Goal: Task Accomplishment & Management: Manage account settings

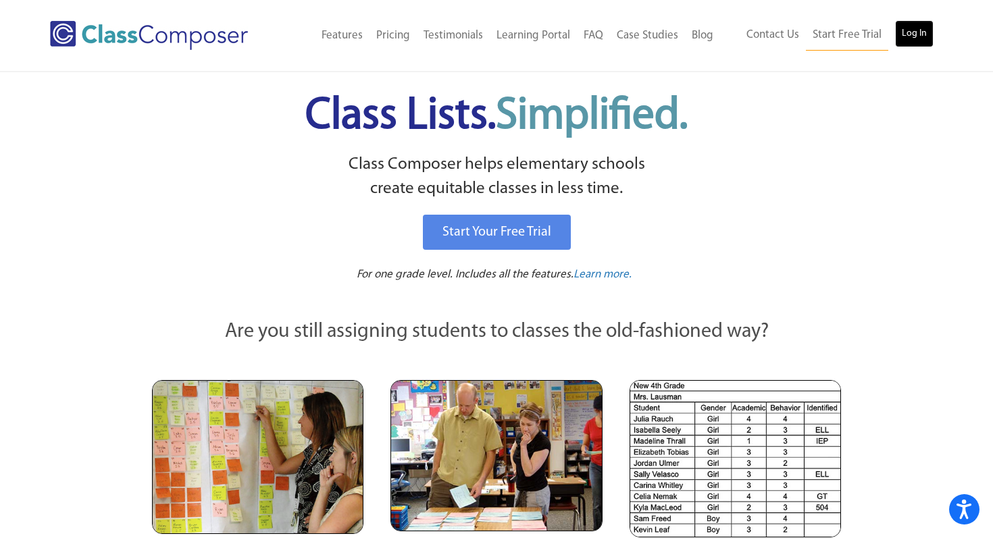
click at [908, 36] on link "Log In" at bounding box center [914, 33] width 39 height 27
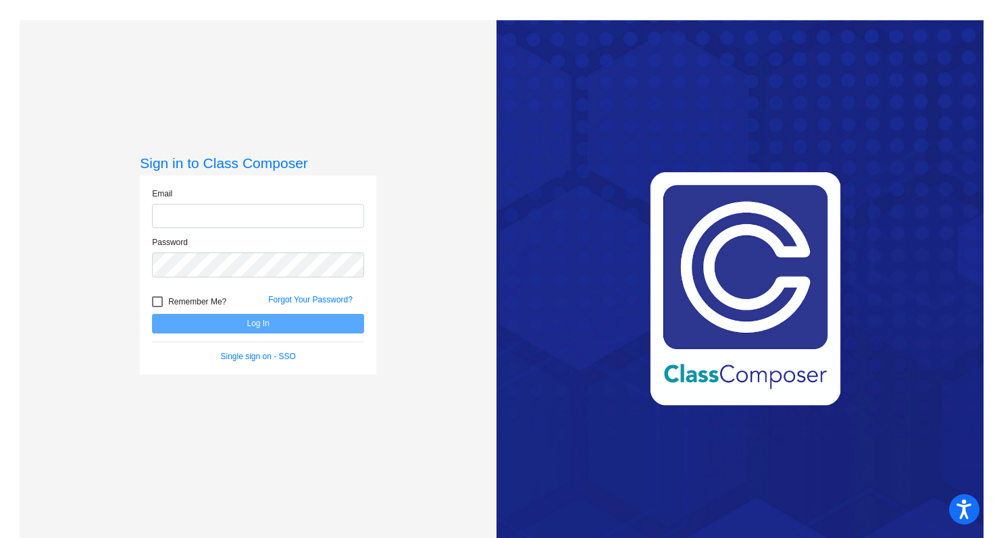
click at [293, 214] on input "email" at bounding box center [258, 216] width 212 height 25
type input "[EMAIL_ADDRESS][DOMAIN_NAME]"
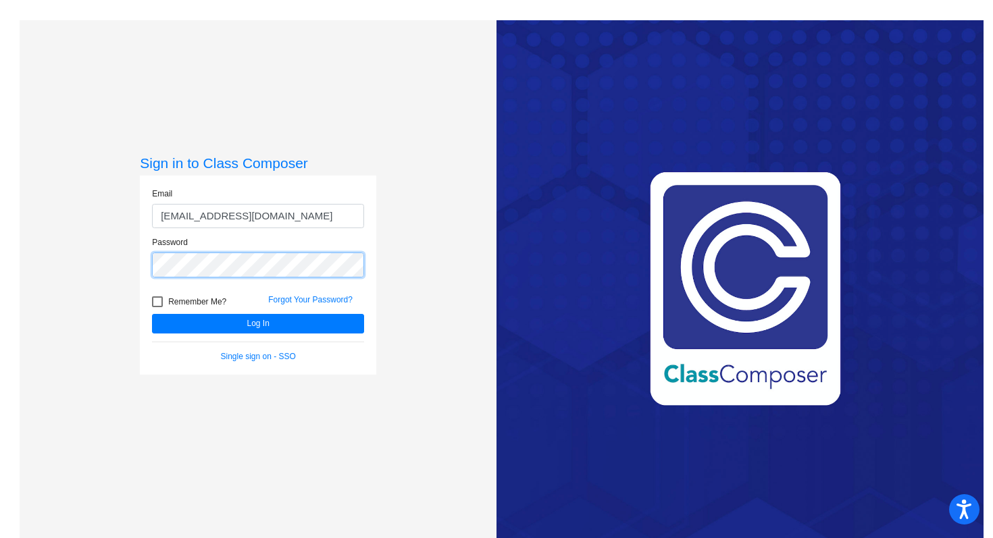
click at [152, 314] on button "Log In" at bounding box center [258, 324] width 212 height 20
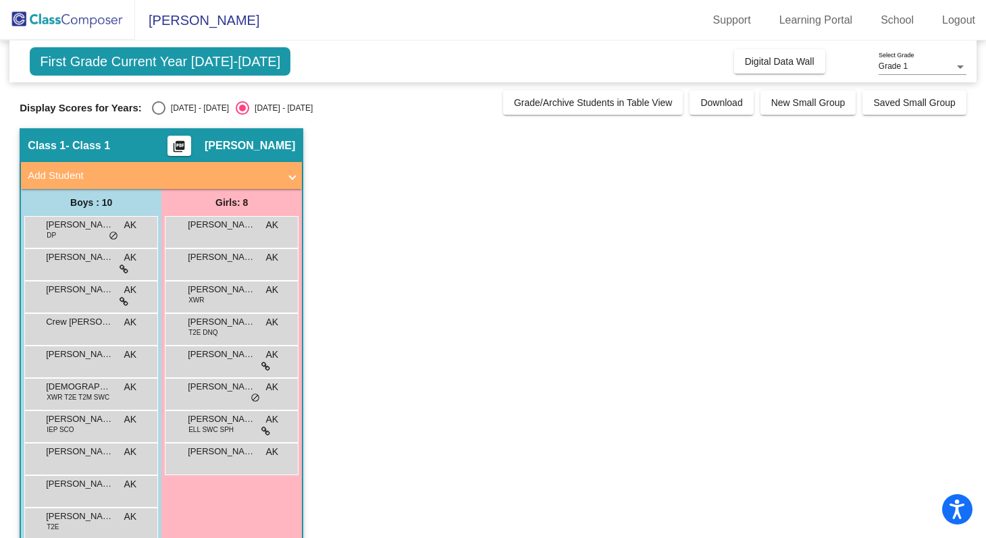
click at [203, 112] on div "[DATE] - [DATE]" at bounding box center [198, 108] width 64 height 12
click at [159, 115] on input "[DATE] - [DATE]" at bounding box center [158, 115] width 1 height 1
radio input "true"
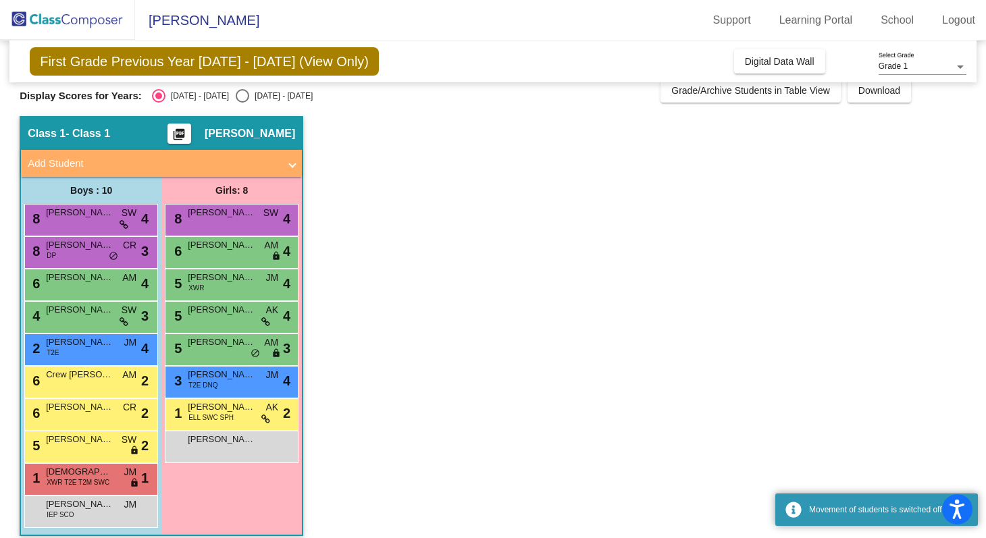
scroll to position [17, 0]
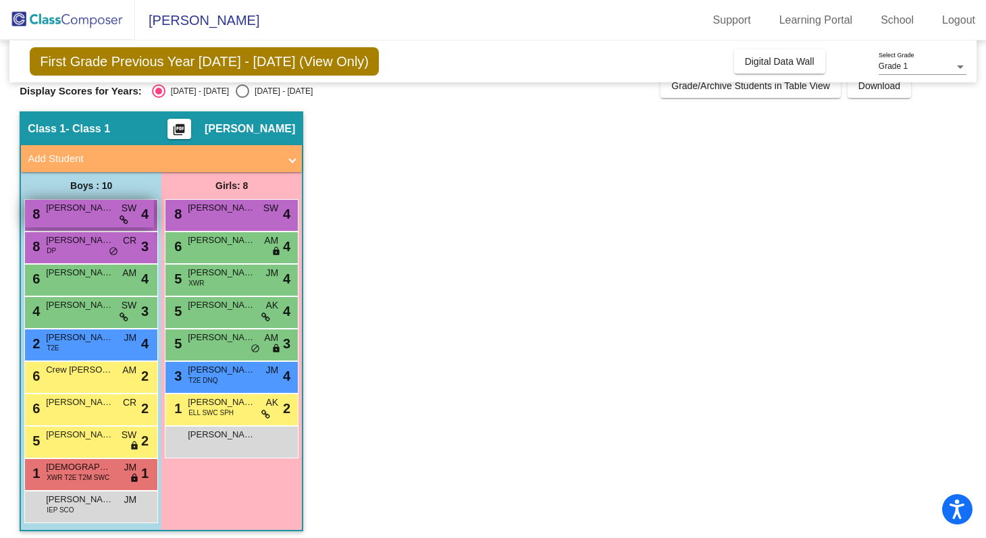
click at [102, 214] on span "[PERSON_NAME] [PERSON_NAME]" at bounding box center [80, 208] width 68 height 14
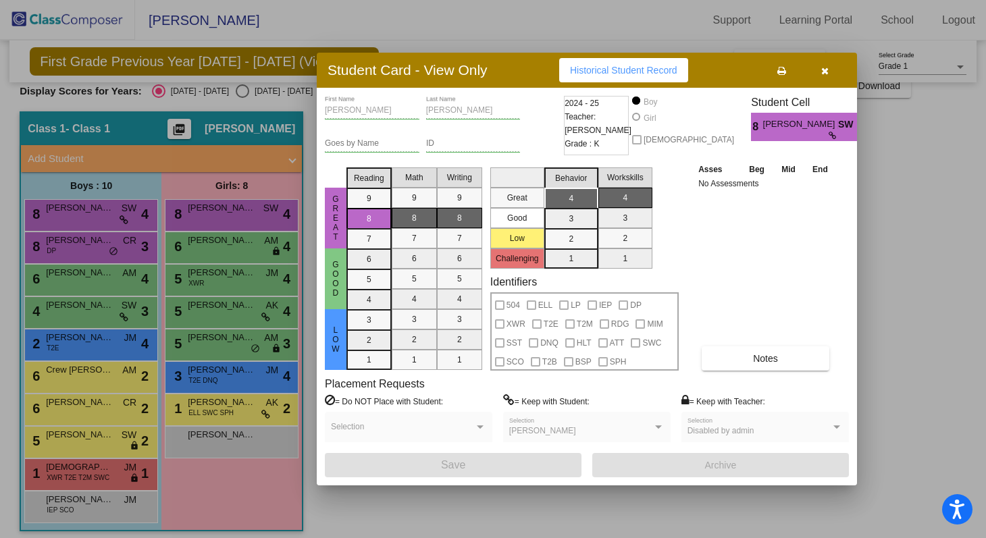
click at [829, 73] on button "button" at bounding box center [824, 70] width 43 height 24
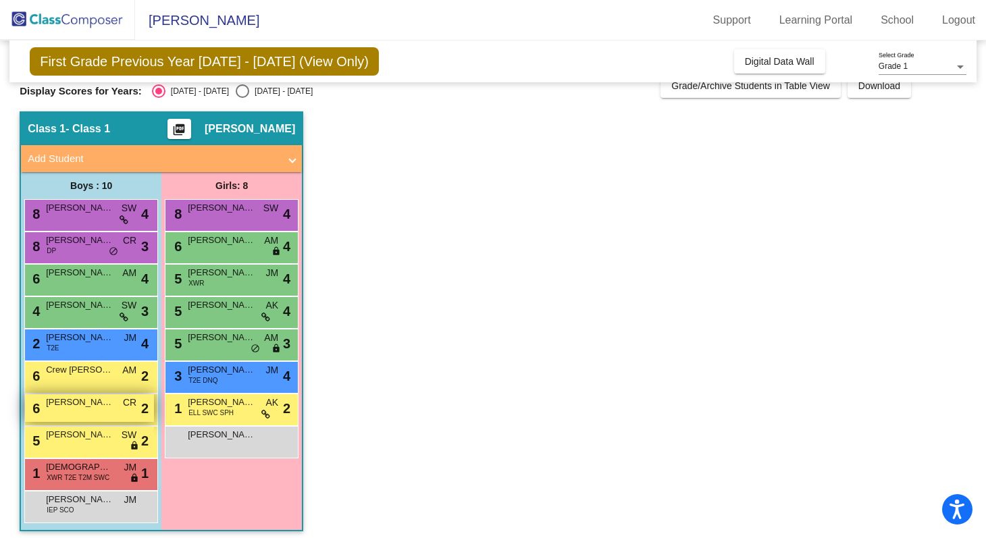
click at [63, 417] on div "6 [PERSON_NAME] CR lock do_not_disturb_alt 2" at bounding box center [89, 409] width 129 height 28
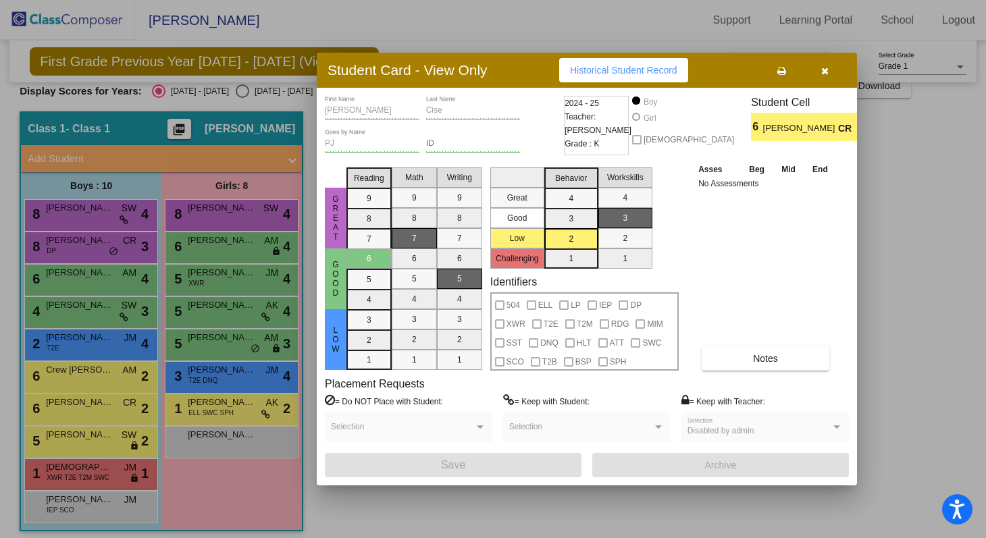
click at [832, 70] on button "button" at bounding box center [824, 70] width 43 height 24
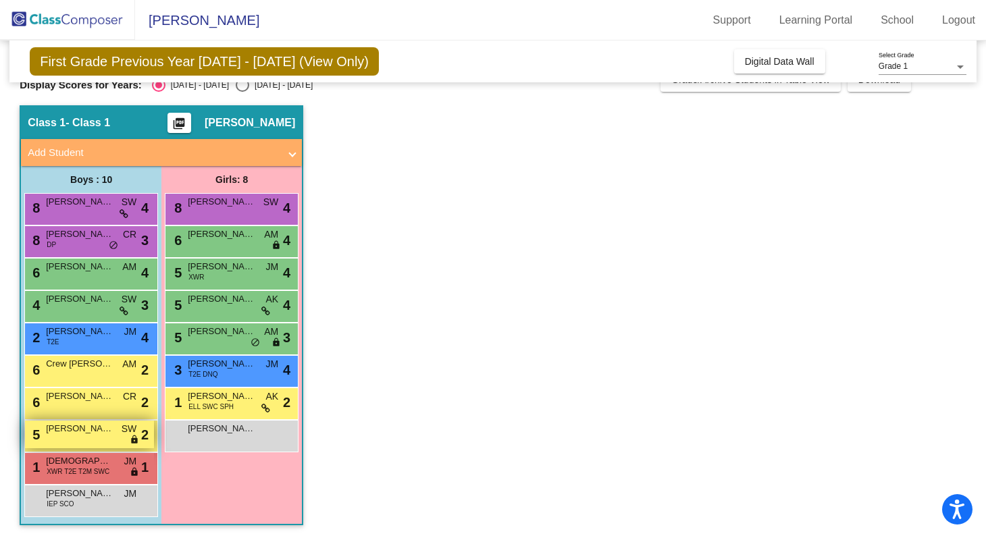
scroll to position [24, 0]
click at [96, 429] on span "[PERSON_NAME]" at bounding box center [80, 429] width 68 height 14
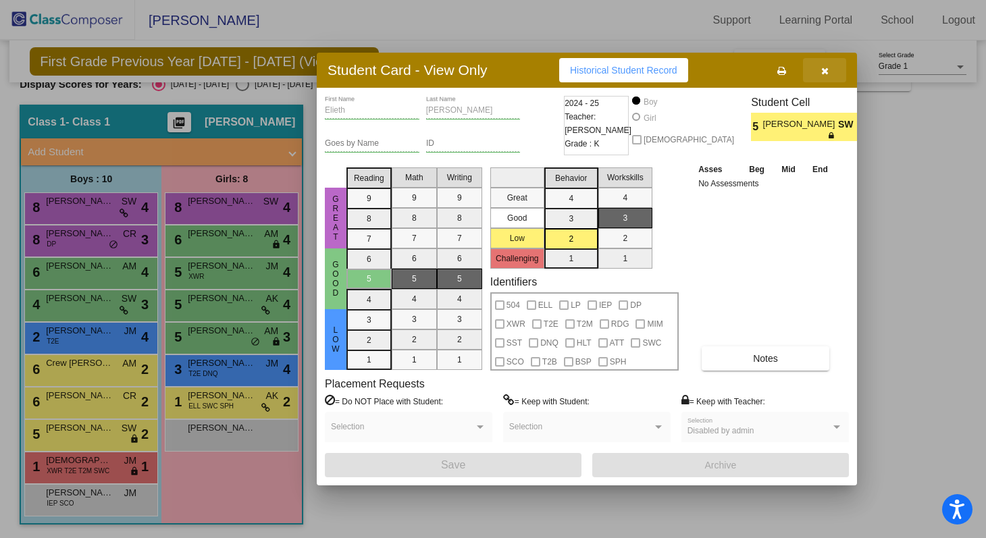
click at [836, 78] on button "button" at bounding box center [824, 70] width 43 height 24
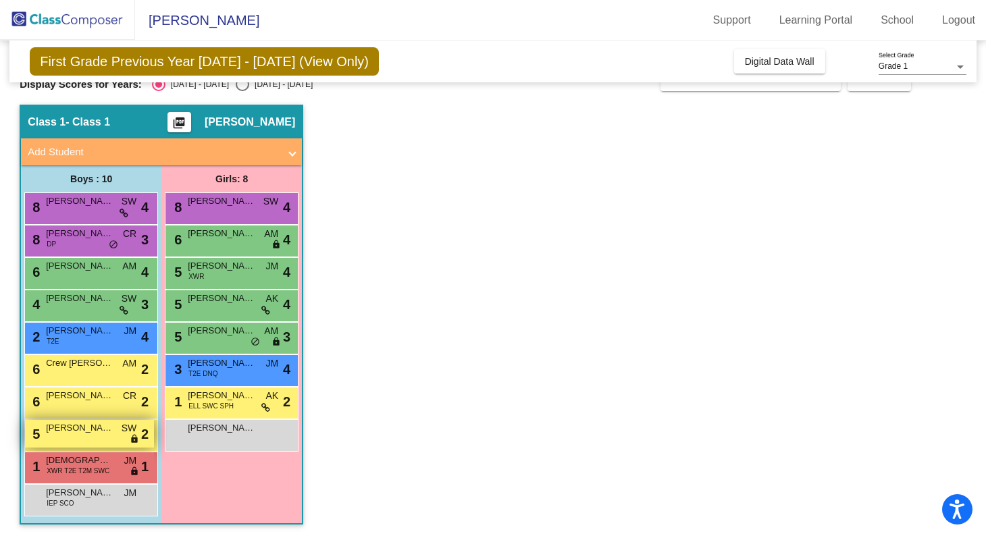
click at [87, 447] on div "5 [PERSON_NAME] SW lock do_not_disturb_alt 2" at bounding box center [89, 434] width 129 height 28
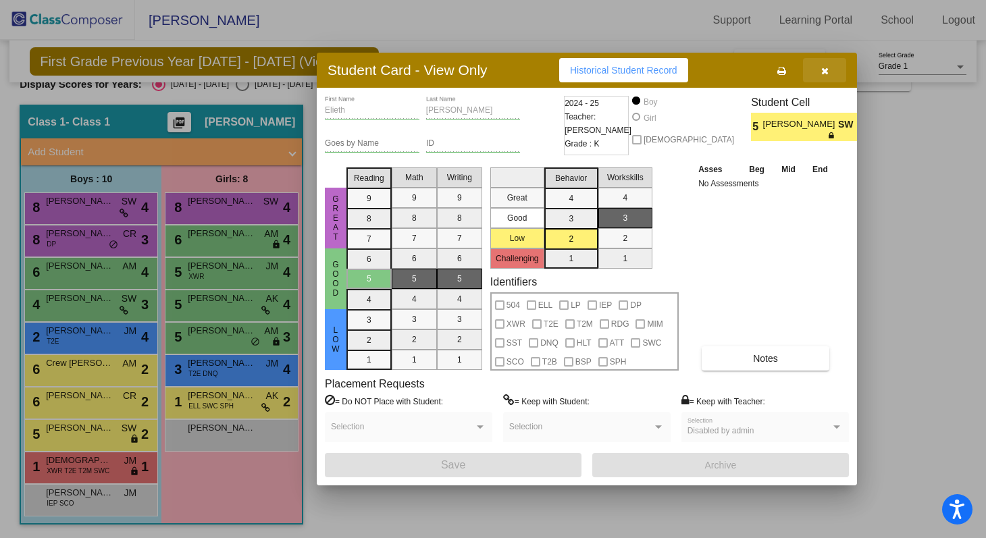
click at [826, 71] on icon "button" at bounding box center [825, 70] width 7 height 9
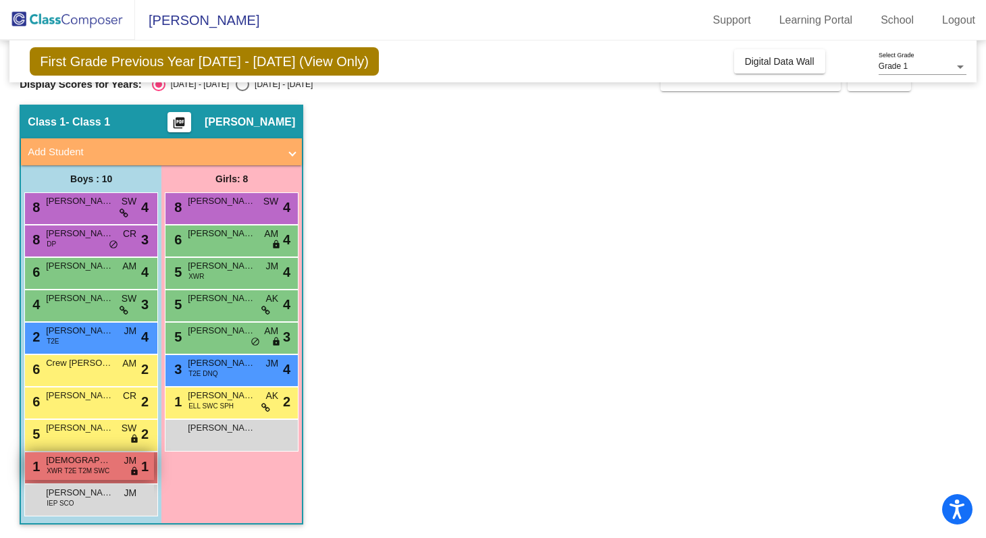
click at [64, 465] on span "[DEMOGRAPHIC_DATA][PERSON_NAME]" at bounding box center [80, 461] width 68 height 14
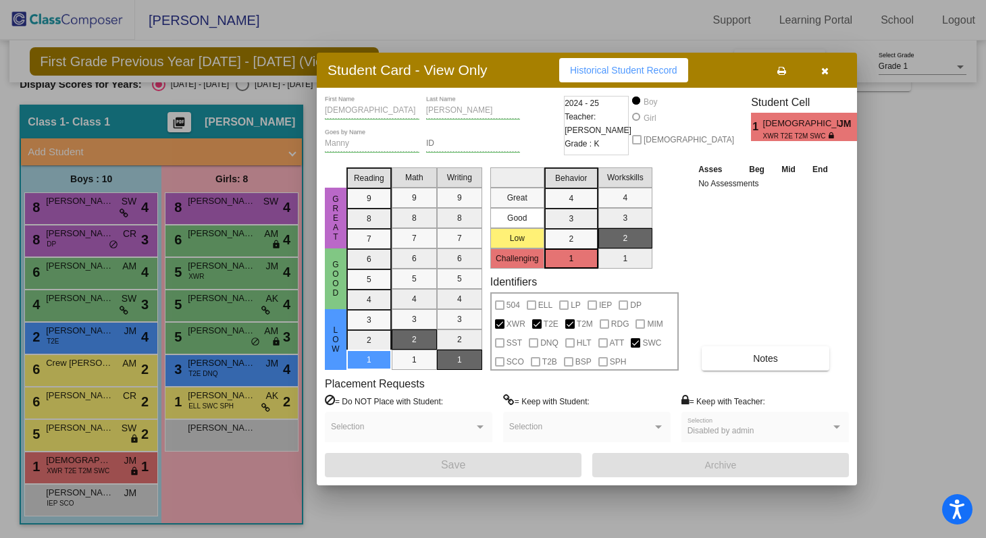
click at [834, 74] on button "button" at bounding box center [824, 70] width 43 height 24
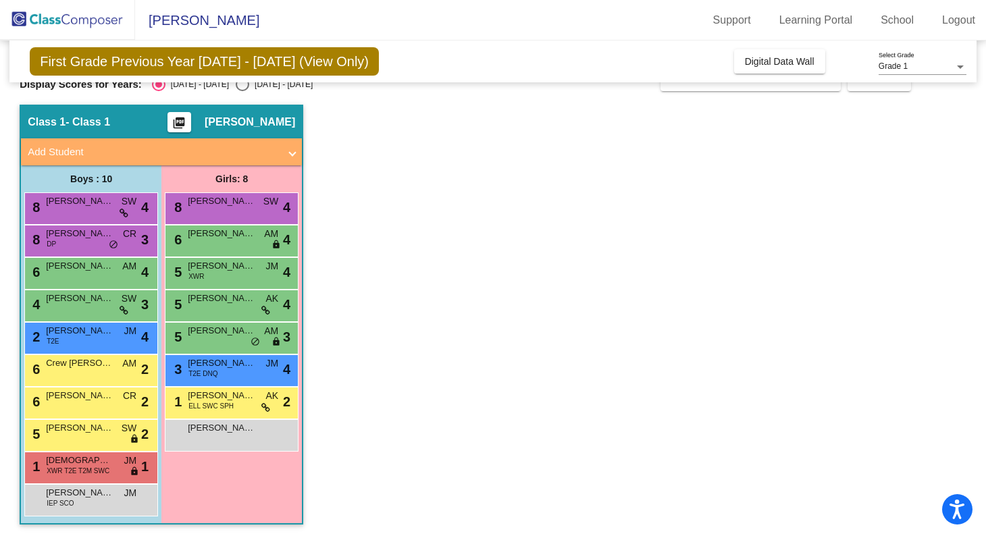
click at [661, 470] on app-classroom "Class 1 - Class 1 picture_as_pdf [PERSON_NAME] Add Student First Name Last Name…" at bounding box center [493, 322] width 947 height 434
click at [674, 359] on app-classroom "Class 1 - Class 1 picture_as_pdf [PERSON_NAME] Add Student First Name Last Name…" at bounding box center [493, 322] width 947 height 434
click at [98, 480] on div "1 [PERSON_NAME] XWR T2E T2M SWC JM lock do_not_disturb_alt 1" at bounding box center [89, 467] width 129 height 28
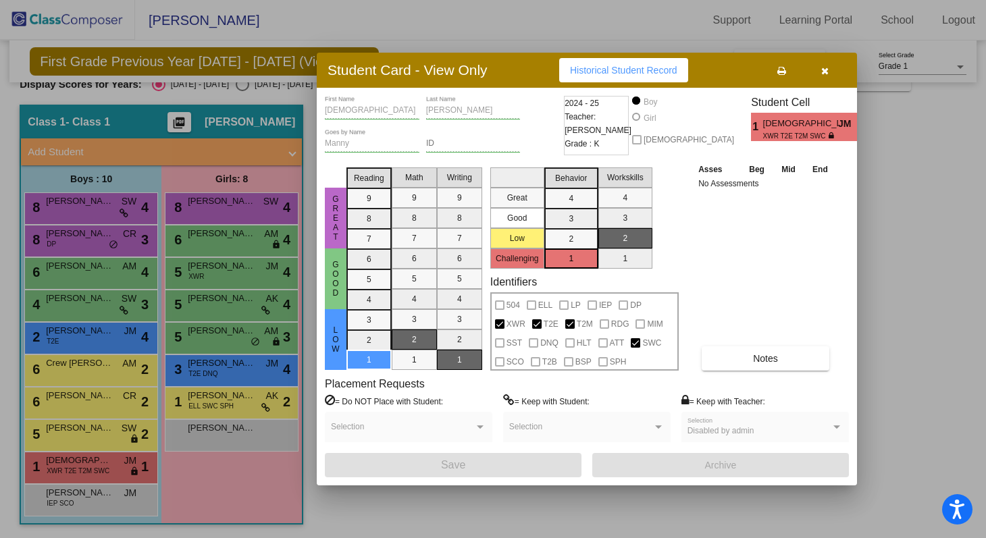
click at [832, 71] on button "button" at bounding box center [824, 70] width 43 height 24
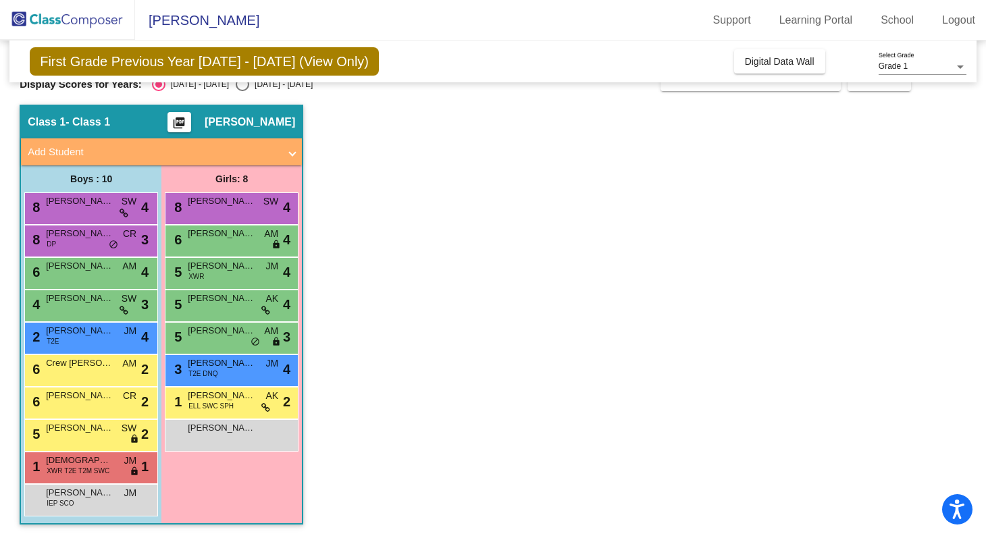
click at [797, 499] on app-classroom "Class 1 - Class 1 picture_as_pdf [PERSON_NAME] Add Student First Name Last Name…" at bounding box center [493, 322] width 947 height 434
click at [643, 538] on app-classroom "Class 1 - Class 1 picture_as_pdf [PERSON_NAME] Add Student First Name Last Name…" at bounding box center [493, 322] width 947 height 434
click at [344, 538] on app-classroom "Class 1 - Class 1 picture_as_pdf [PERSON_NAME] Add Student First Name Last Name…" at bounding box center [493, 322] width 947 height 434
click at [434, 381] on app-classroom "Class 1 - Class 1 picture_as_pdf [PERSON_NAME] Add Student First Name Last Name…" at bounding box center [493, 322] width 947 height 434
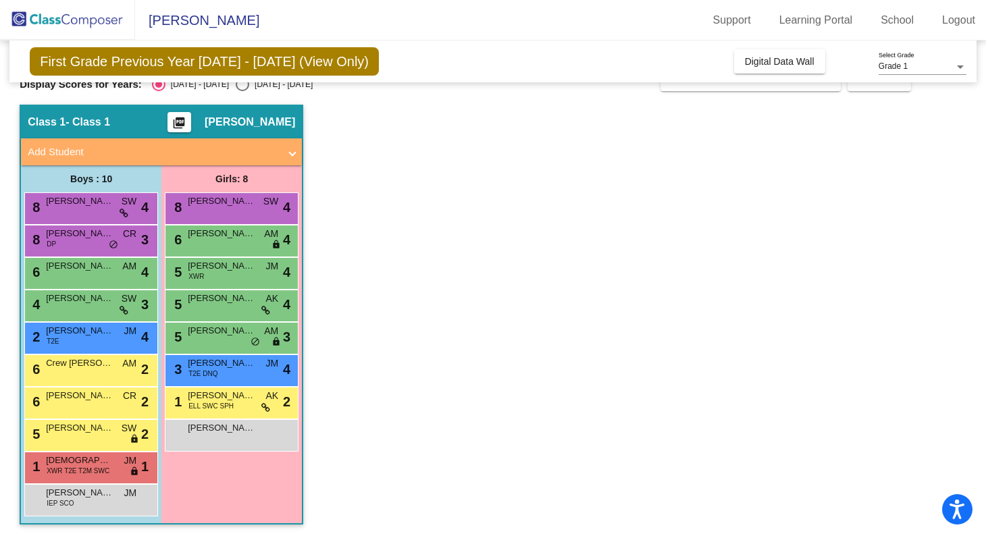
click at [457, 276] on app-classroom "Class 1 - Class 1 picture_as_pdf [PERSON_NAME] Add Student First Name Last Name…" at bounding box center [493, 322] width 947 height 434
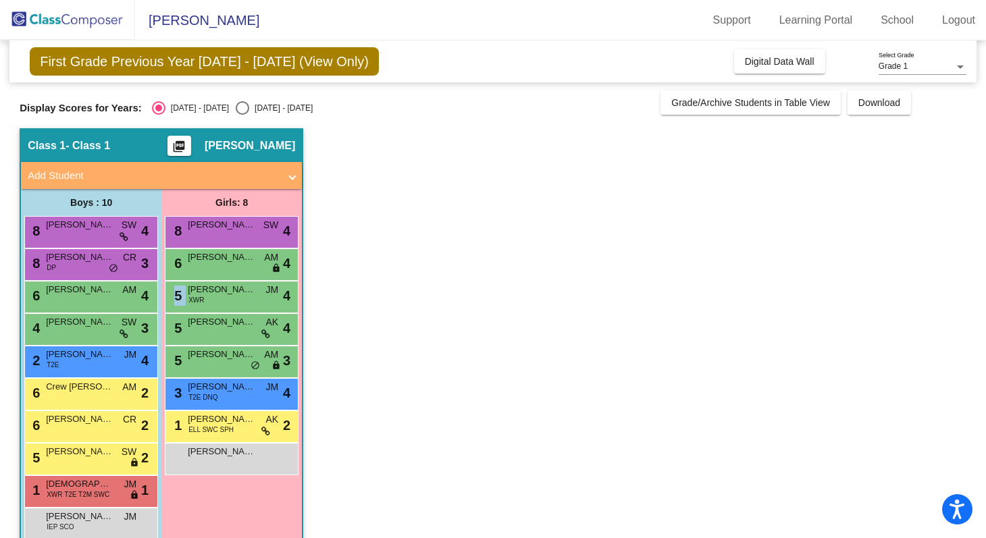
scroll to position [0, 0]
click at [591, 538] on app-classroom "Class 1 - Class 1 picture_as_pdf [PERSON_NAME] Add Student First Name Last Name…" at bounding box center [493, 345] width 947 height 434
click at [579, 463] on app-classroom "Class 1 - Class 1 picture_as_pdf [PERSON_NAME] Add Student First Name Last Name…" at bounding box center [493, 345] width 947 height 434
click at [667, 429] on app-classroom "Class 1 - Class 1 picture_as_pdf [PERSON_NAME] Add Student First Name Last Name…" at bounding box center [493, 345] width 947 height 434
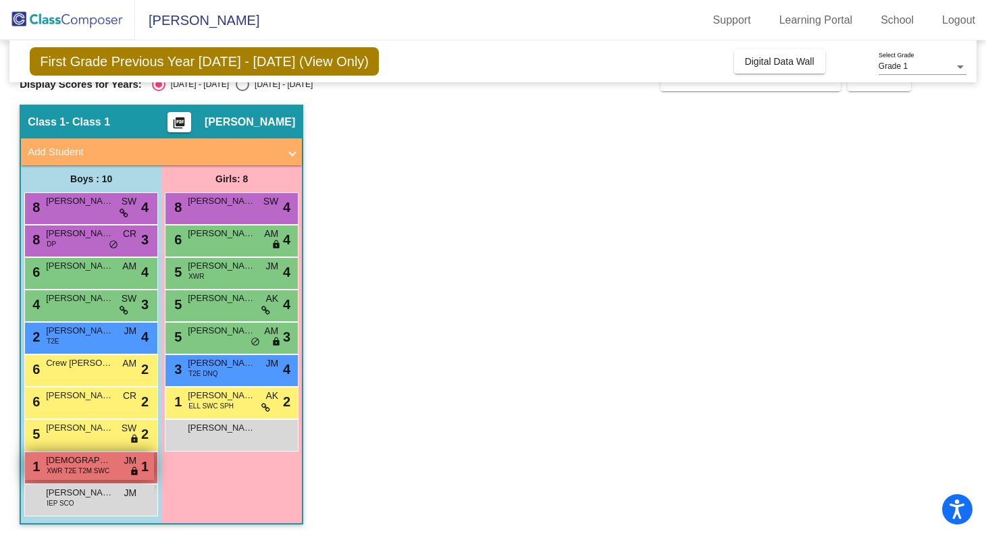
click at [135, 471] on span "lock" at bounding box center [134, 472] width 9 height 11
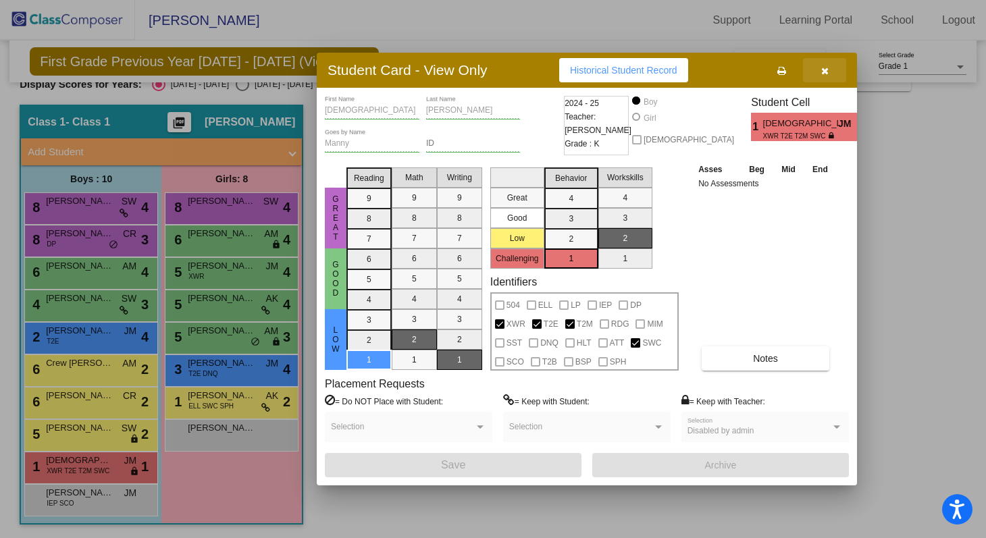
click at [829, 68] on button "button" at bounding box center [824, 70] width 43 height 24
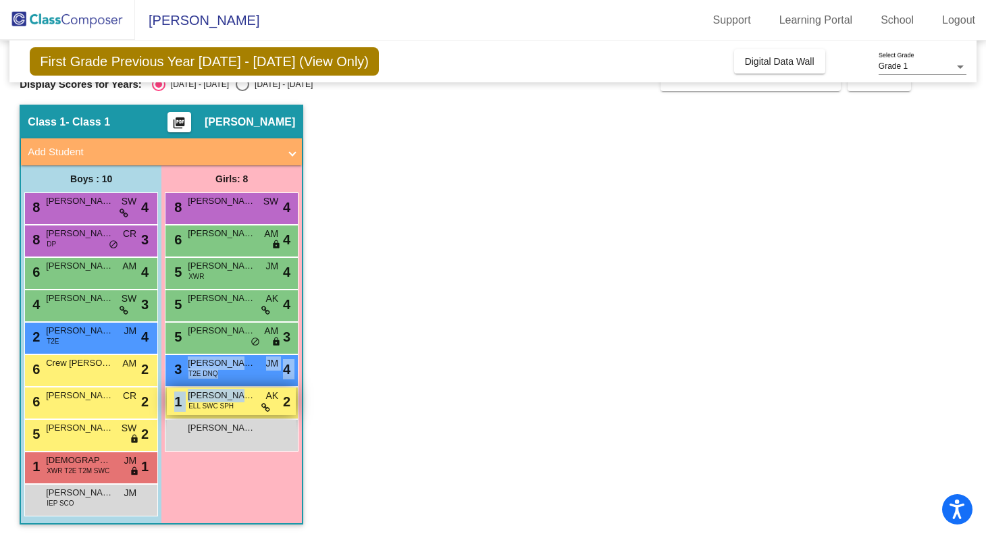
drag, startPoint x: 231, startPoint y: 382, endPoint x: 232, endPoint y: 392, distance: 9.5
click at [232, 392] on div "8 [PERSON_NAME] SW lock do_not_disturb_alt 4 6 [PERSON_NAME] AM lock do_not_dis…" at bounding box center [232, 322] width 134 height 259
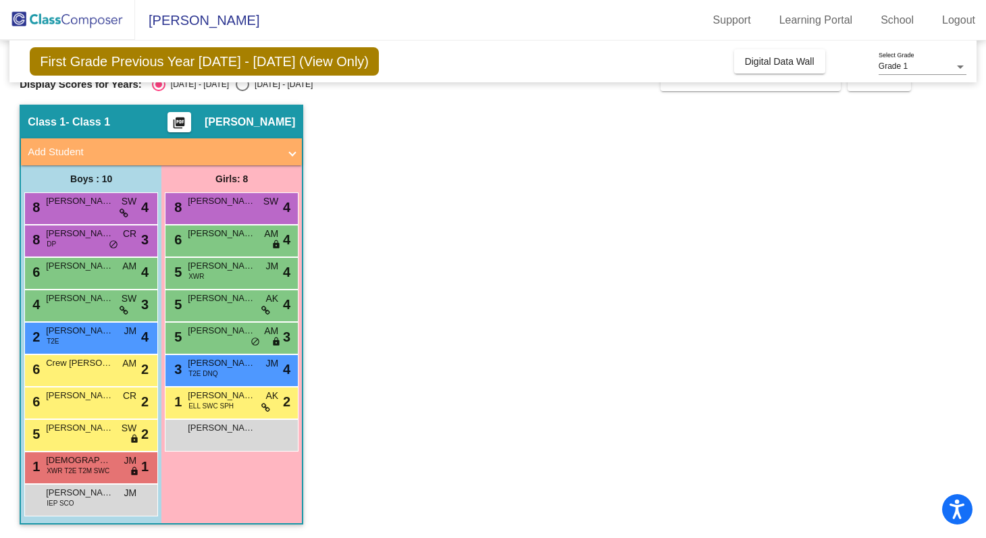
click at [409, 386] on app-classroom "Class 1 - Class 1 picture_as_pdf [PERSON_NAME] Add Student First Name Last Name…" at bounding box center [493, 322] width 947 height 434
click at [252, 239] on span "[PERSON_NAME]" at bounding box center [222, 234] width 68 height 14
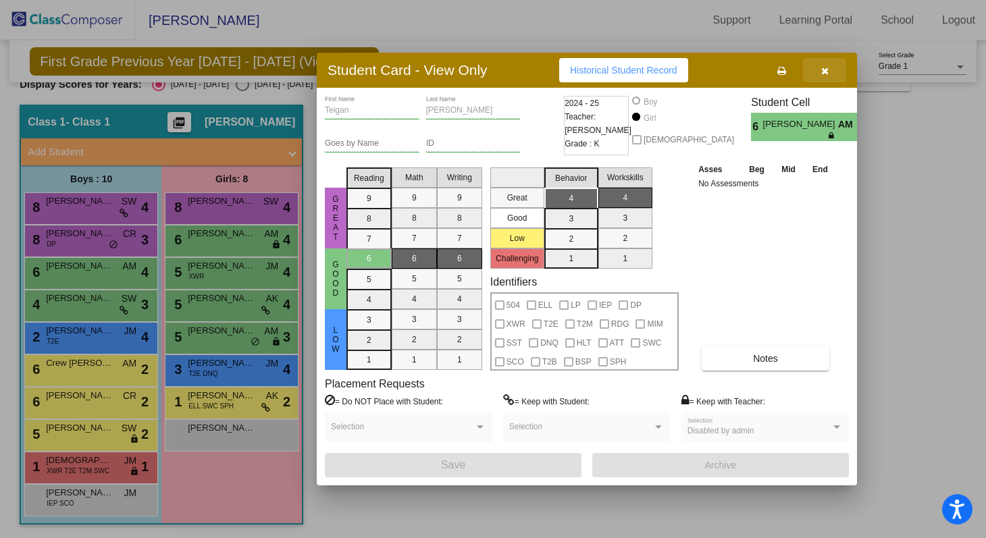
click at [830, 76] on button "button" at bounding box center [824, 70] width 43 height 24
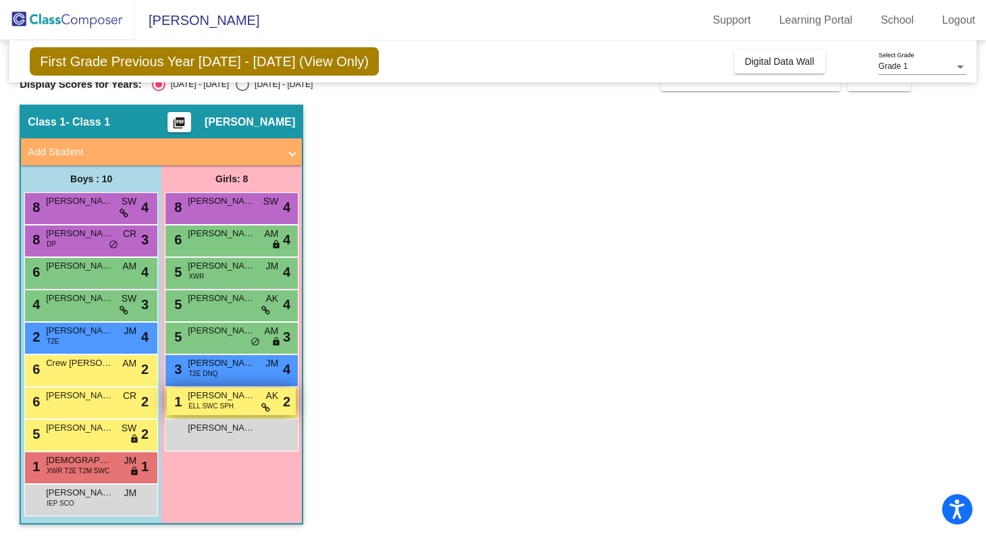
click at [244, 393] on span "[PERSON_NAME]" at bounding box center [222, 396] width 68 height 14
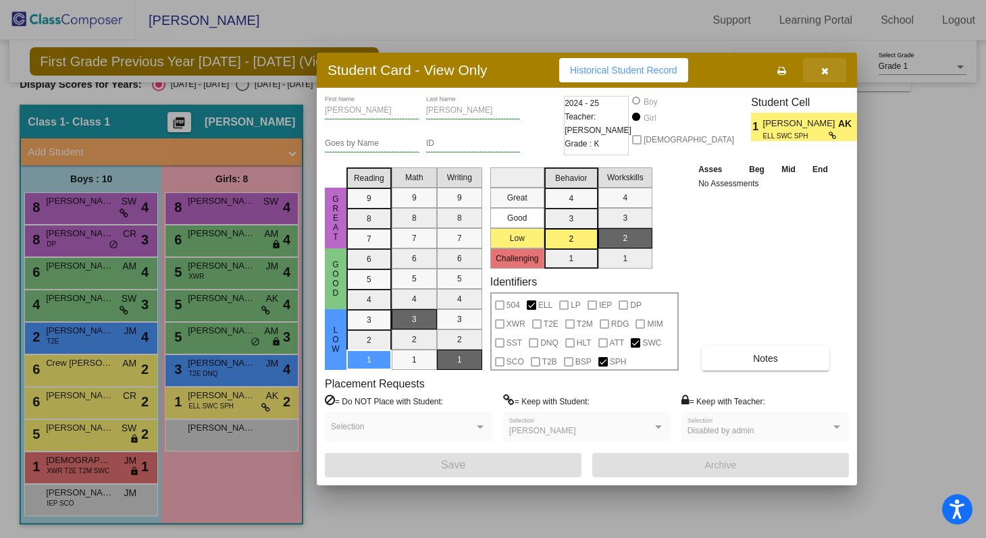
click at [824, 73] on icon "button" at bounding box center [825, 70] width 7 height 9
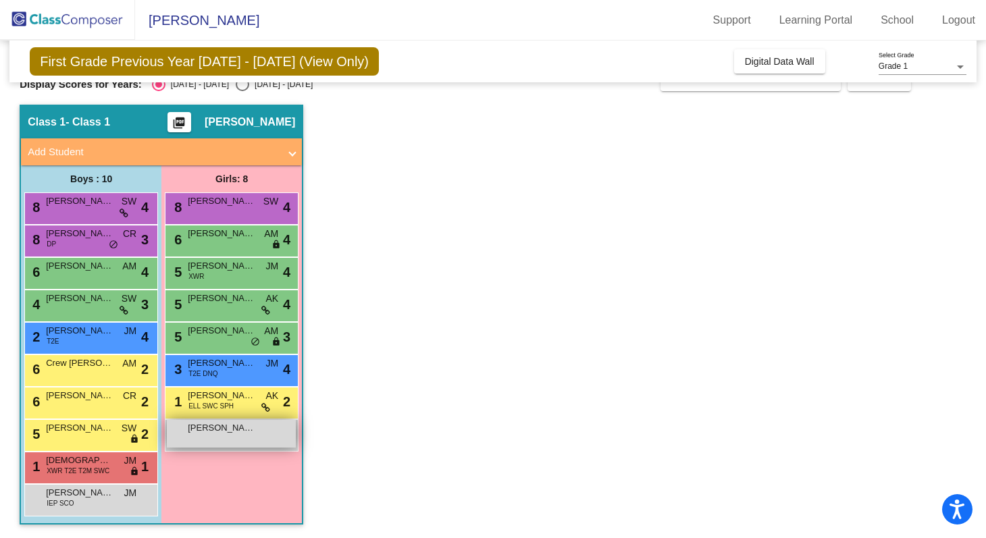
click at [216, 434] on span "[PERSON_NAME]" at bounding box center [222, 429] width 68 height 14
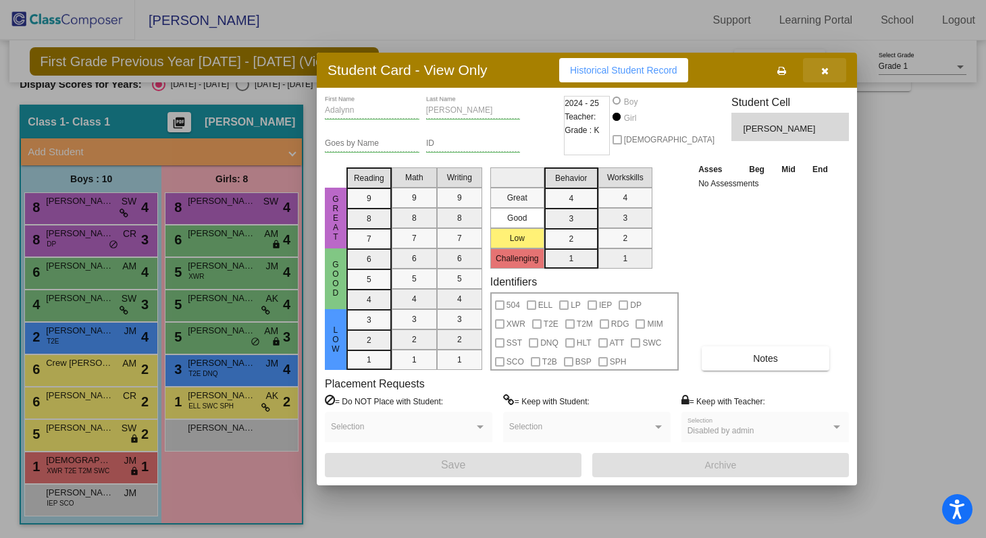
click at [826, 67] on icon "button" at bounding box center [825, 70] width 7 height 9
